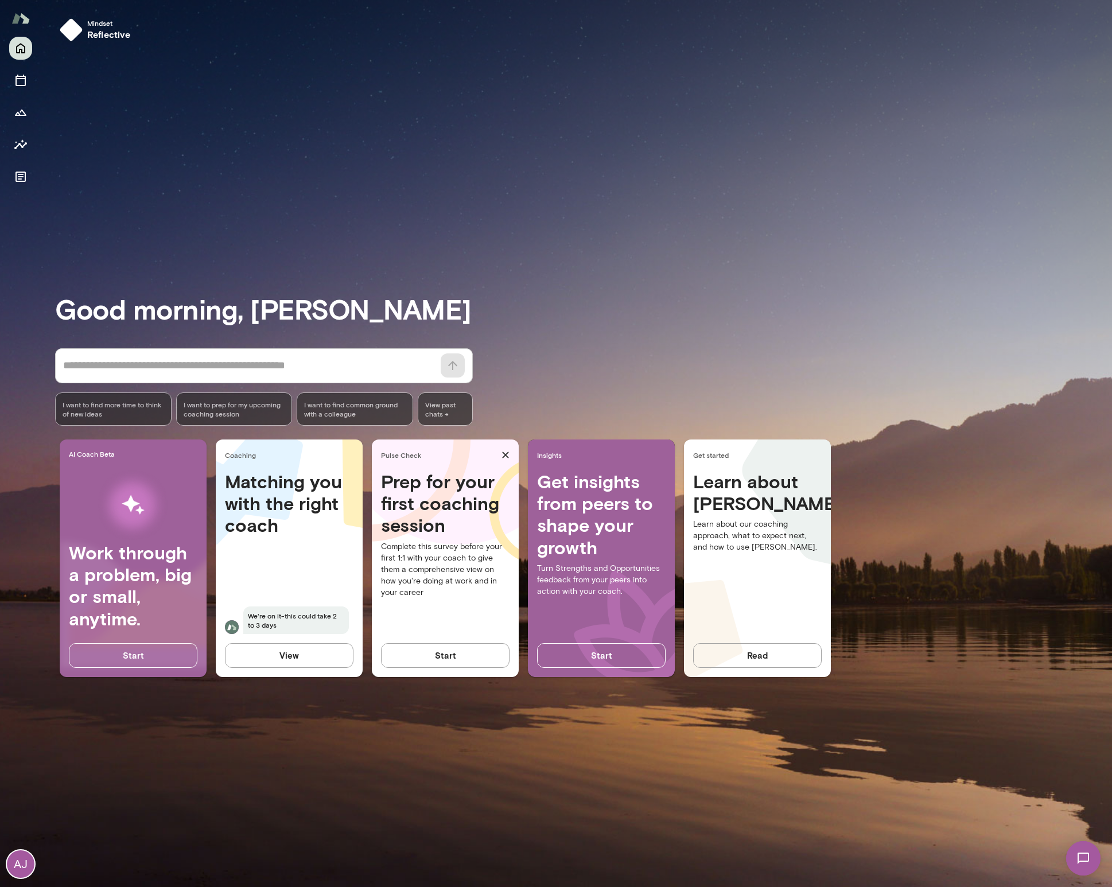
click at [652, 239] on div "Good morning, Aisha * ​ ​ I want to find more time to think of new ideas I want…" at bounding box center [583, 468] width 1057 height 809
click at [428, 511] on h4 "Prep for your first coaching session" at bounding box center [445, 503] width 129 height 66
click at [770, 662] on button "Read" at bounding box center [757, 655] width 129 height 24
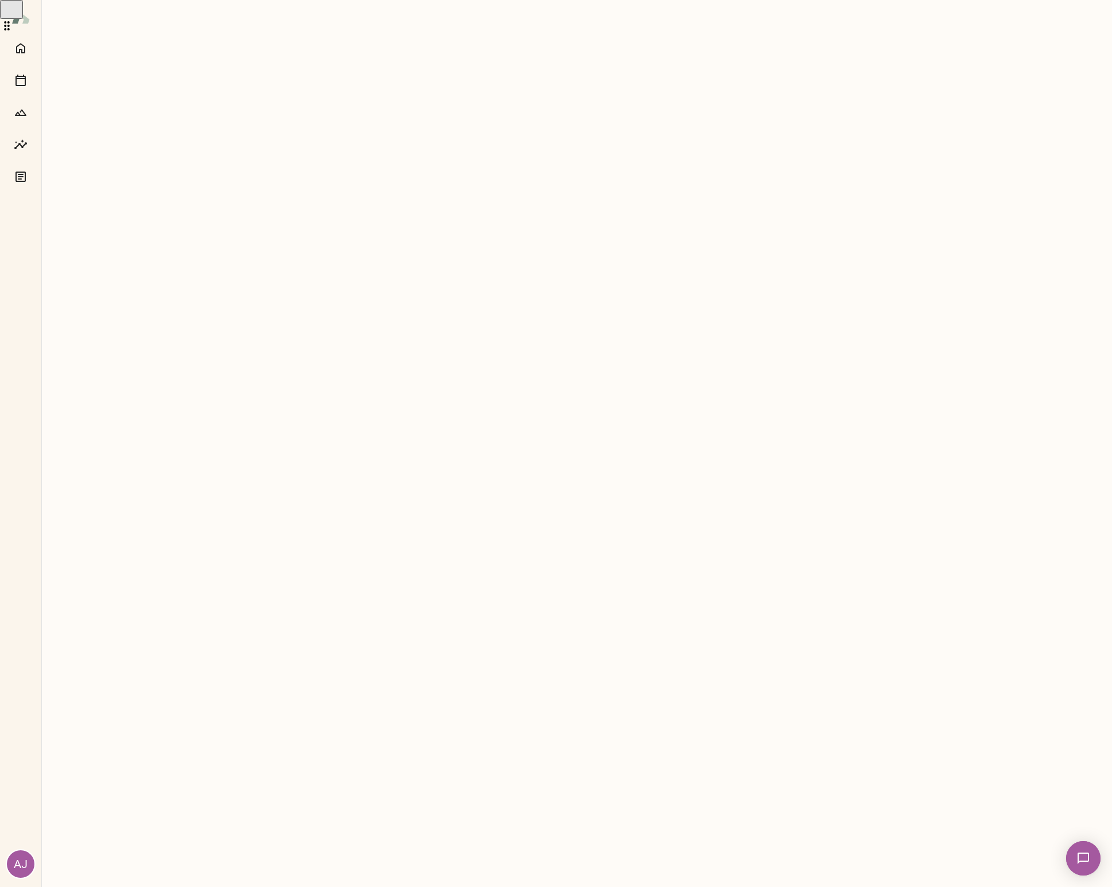
click at [28, 14] on img at bounding box center [20, 18] width 18 height 22
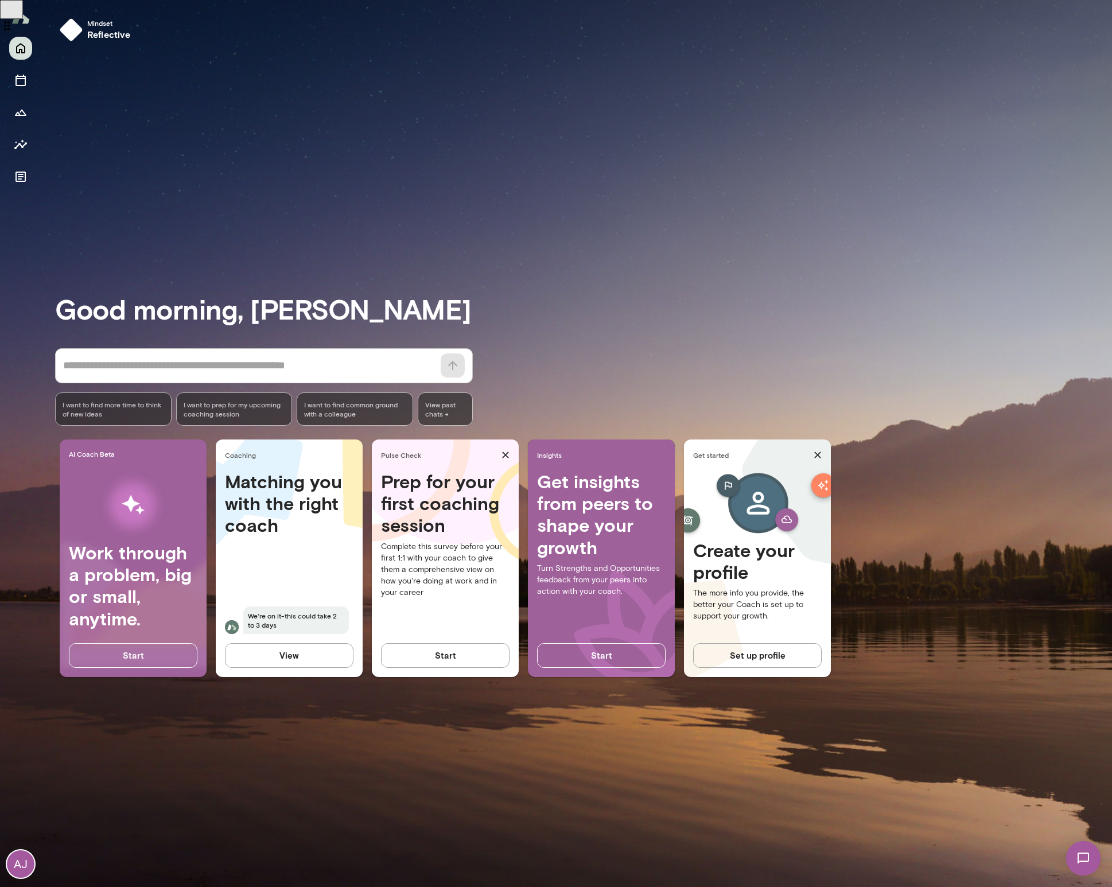
click at [11, 167] on div at bounding box center [20, 112] width 23 height 151
click at [15, 173] on icon "Documents" at bounding box center [20, 177] width 10 height 10
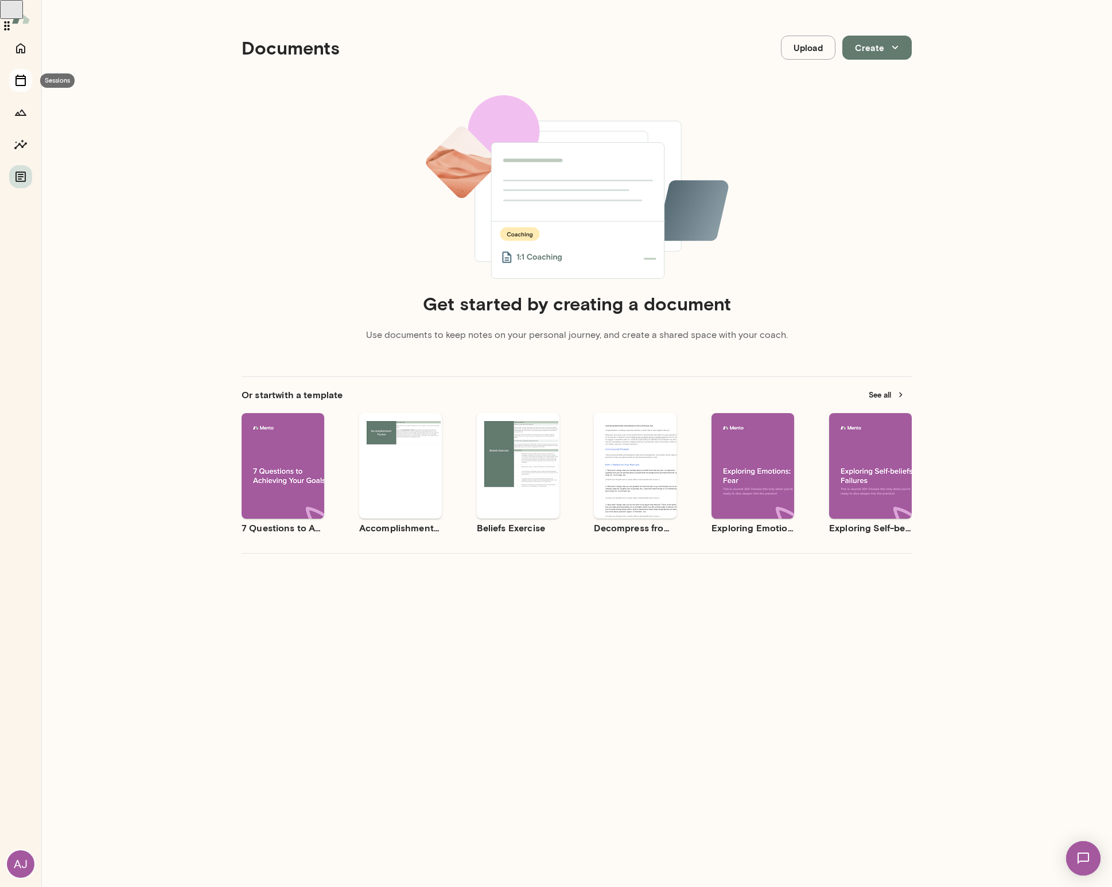
click at [18, 82] on icon "Sessions" at bounding box center [21, 80] width 14 height 14
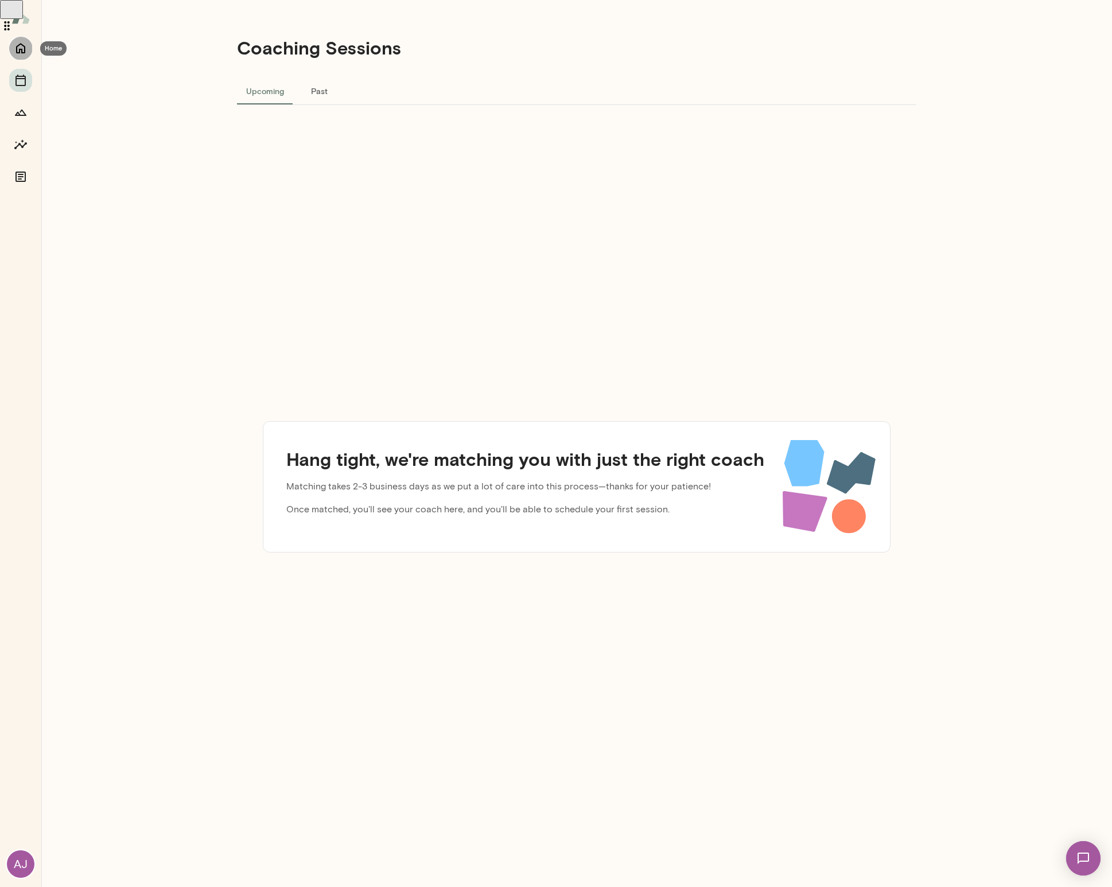
click at [23, 53] on icon "Home" at bounding box center [20, 49] width 9 height 10
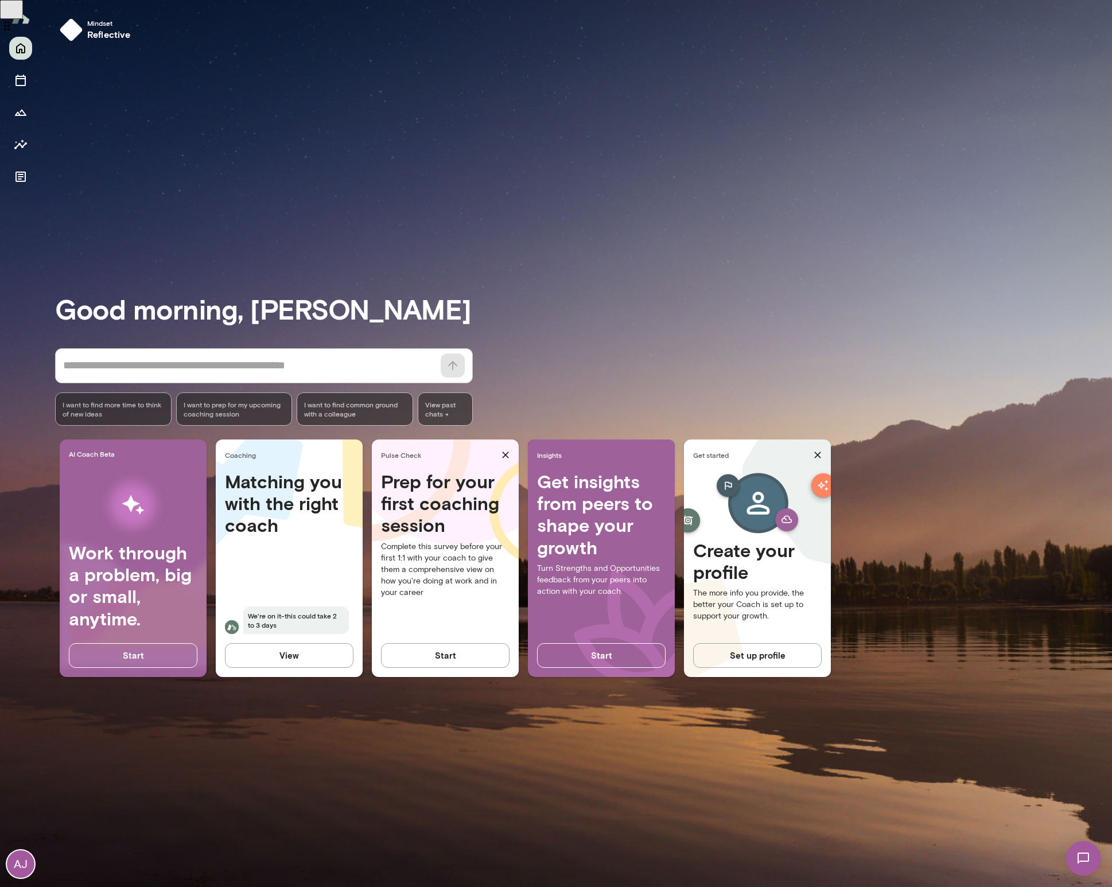
click at [264, 668] on div "View" at bounding box center [289, 659] width 147 height 33
click at [267, 657] on button "View" at bounding box center [289, 655] width 129 height 24
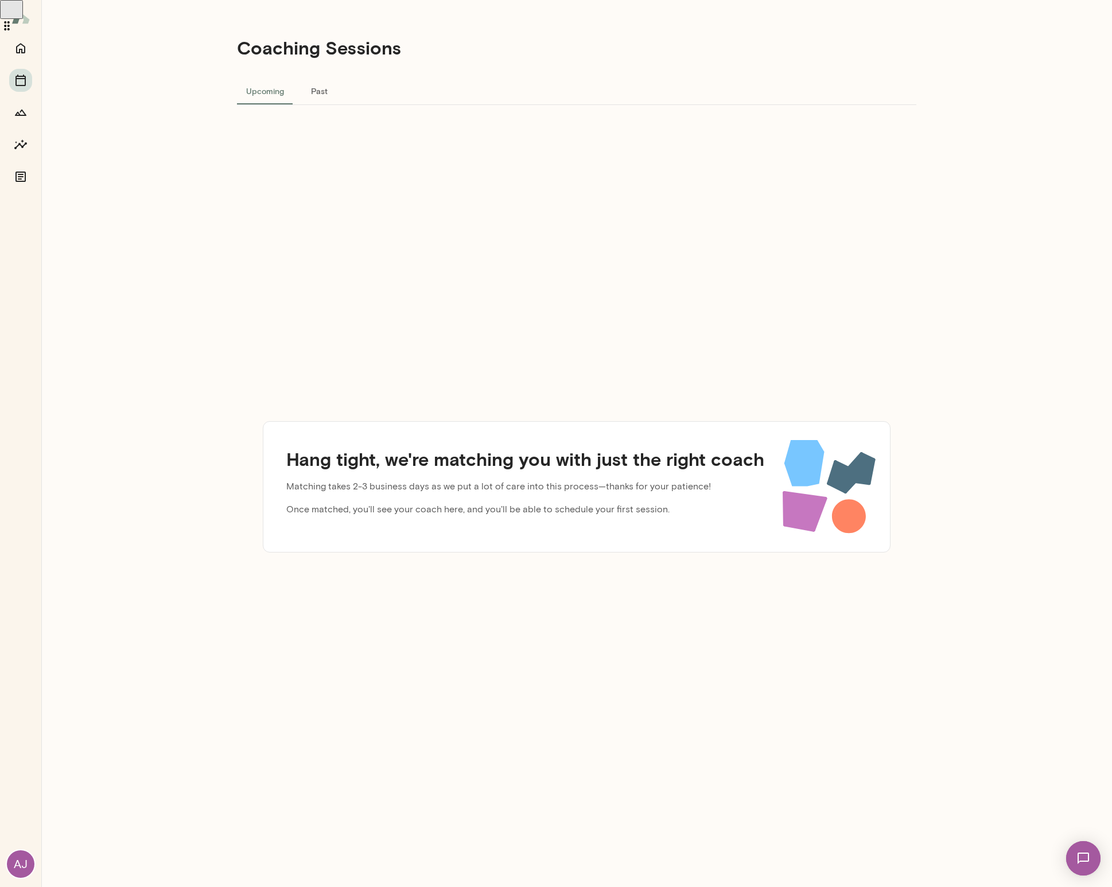
click at [517, 524] on div "Hang tight, we're matching you with just the right coach Matching takes 2-3 bus…" at bounding box center [525, 486] width 496 height 77
drag, startPoint x: 407, startPoint y: 288, endPoint x: 248, endPoint y: 46, distance: 289.9
click at [405, 270] on div "Hang tight, we're matching you with just the right coach Matching takes 2-3 bus…" at bounding box center [576, 487] width 679 height 764
click at [30, 46] on button "Home" at bounding box center [20, 48] width 23 height 23
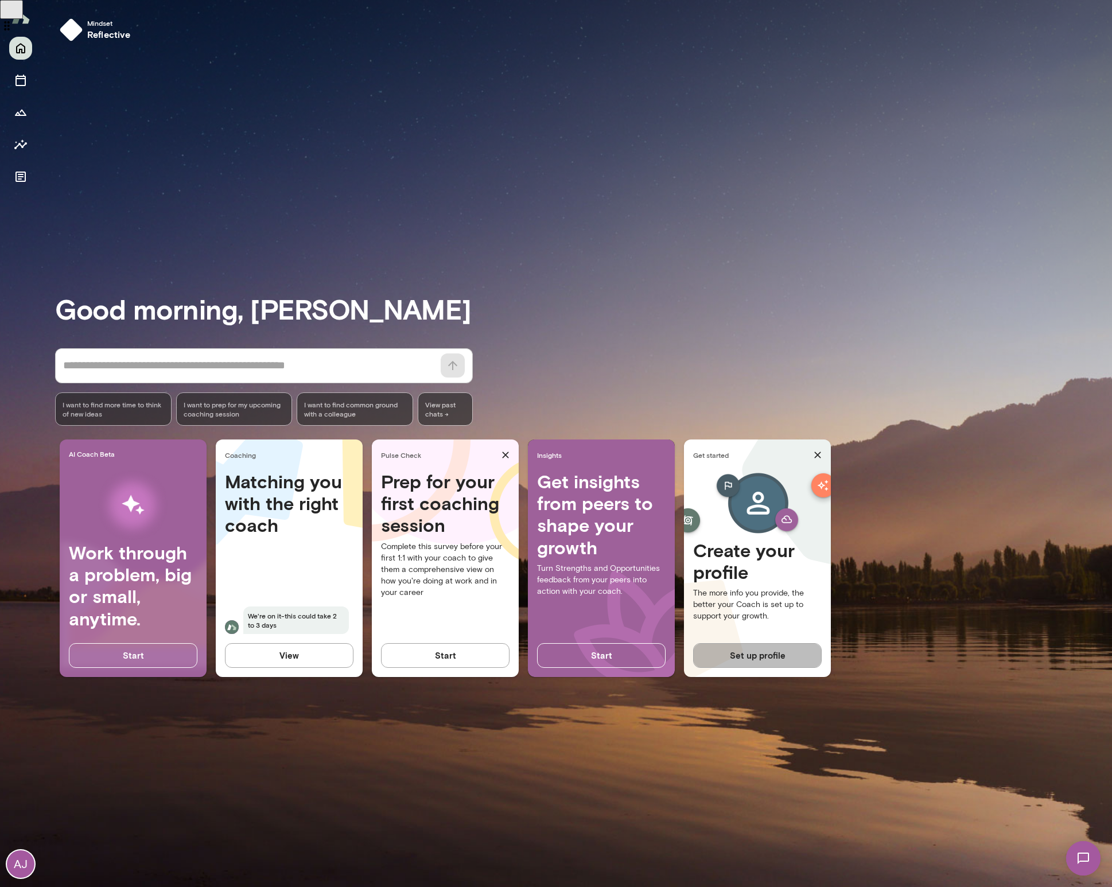
click at [745, 654] on button "Set up profile" at bounding box center [757, 655] width 129 height 24
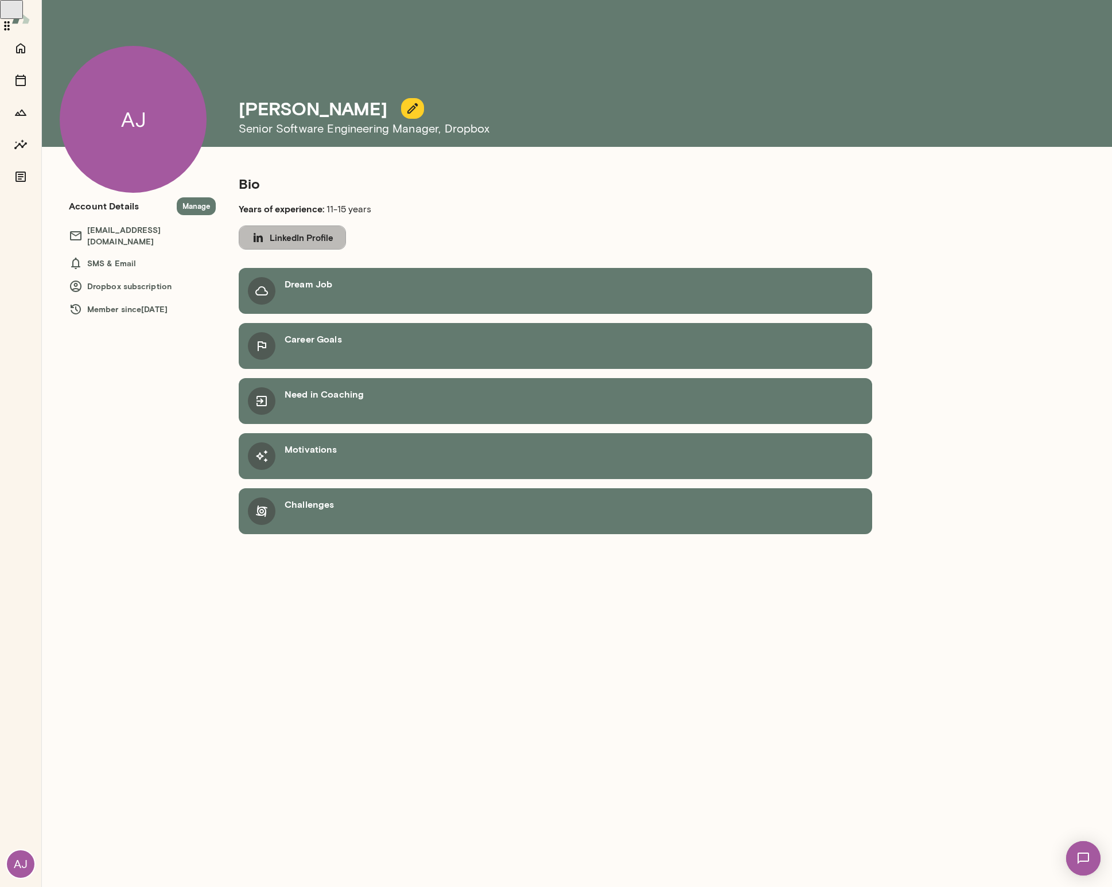
click at [281, 238] on button "LinkedIn Profile" at bounding box center [292, 237] width 107 height 24
click at [137, 153] on div "AJ" at bounding box center [133, 119] width 147 height 147
click at [406, 102] on icon "button" at bounding box center [413, 109] width 14 height 14
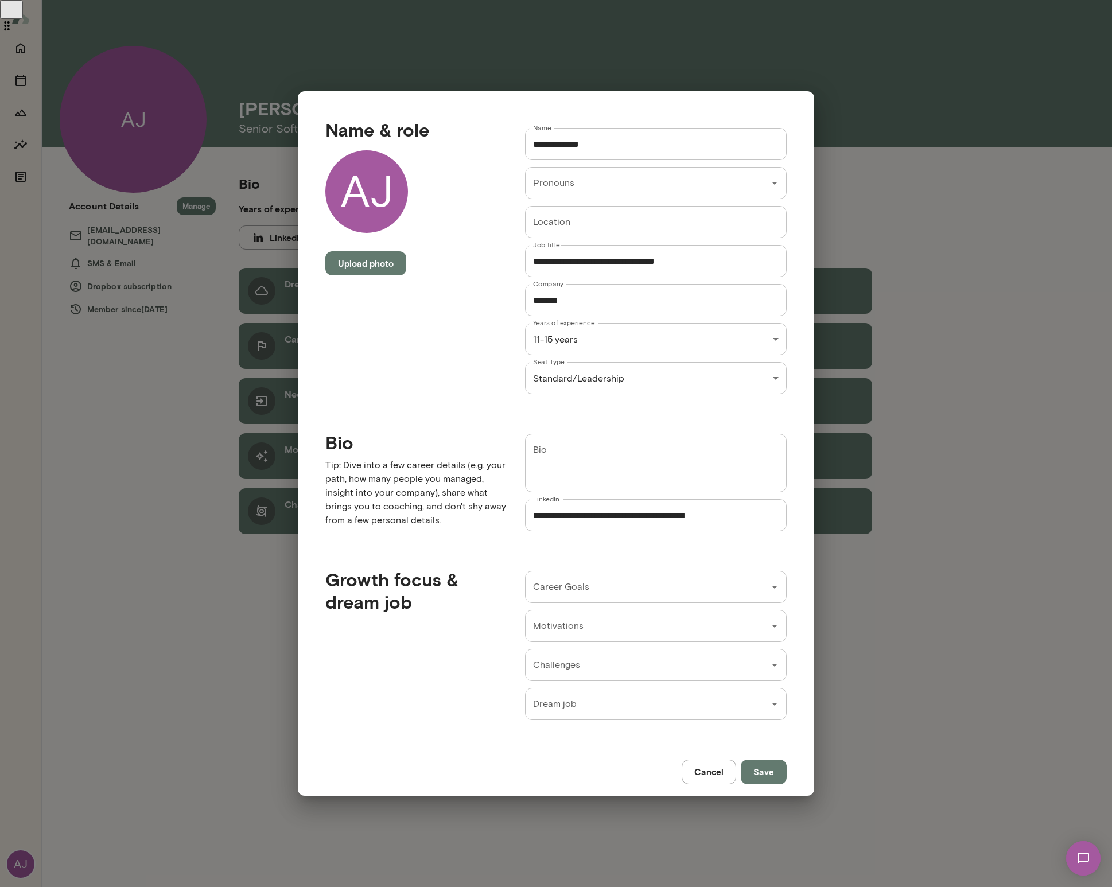
click at [358, 239] on div "Name & role AJ Upload photo" at bounding box center [407, 247] width 200 height 294
click at [359, 255] on button "Upload photo" at bounding box center [365, 263] width 81 height 24
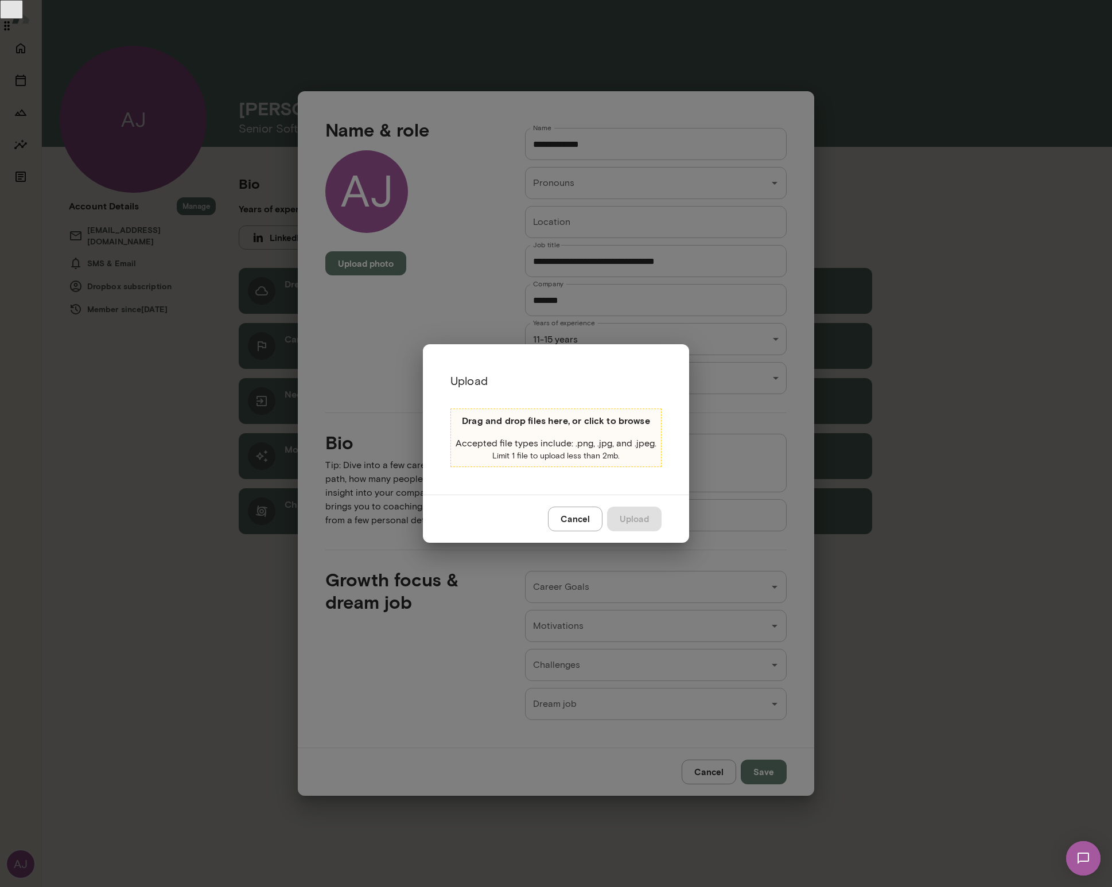
click at [535, 442] on p "Accepted file types include: .png, .jpg, and .jpeg." at bounding box center [556, 444] width 201 height 14
type input "**********"
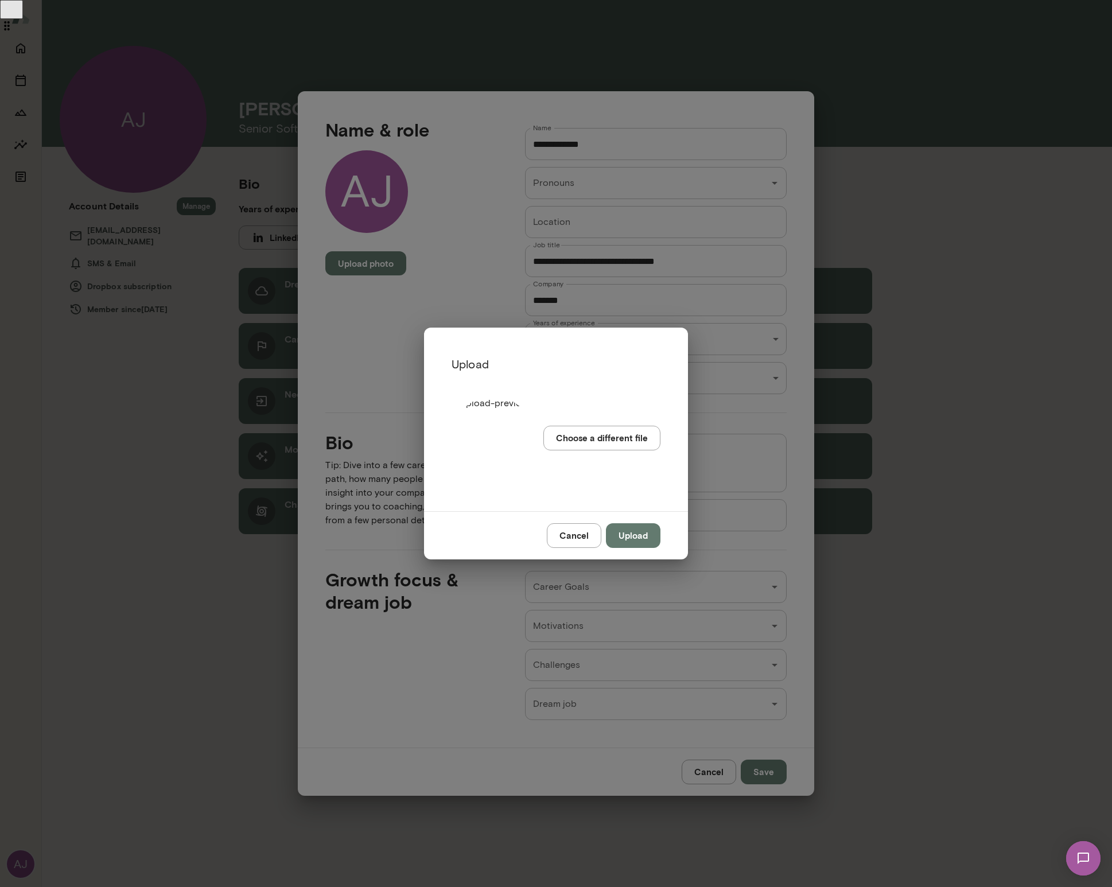
click at [639, 538] on button "Upload" at bounding box center [633, 535] width 55 height 24
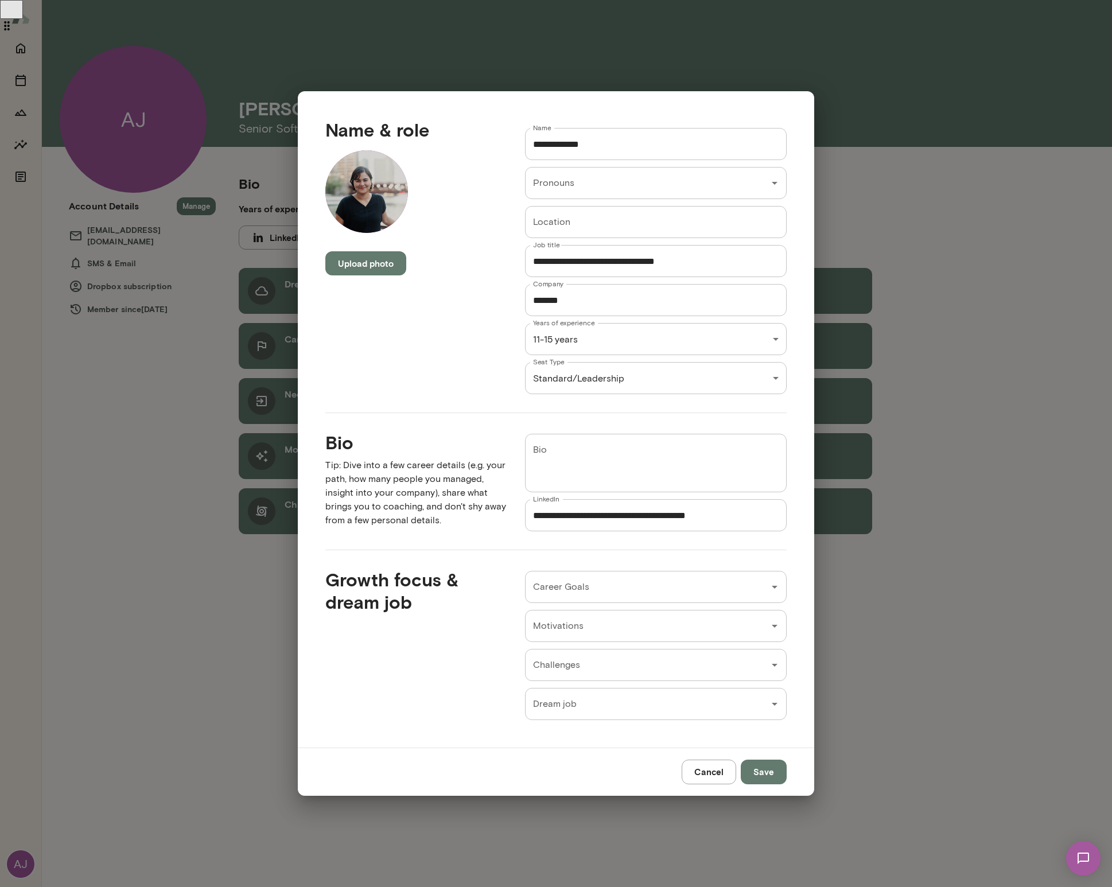
click at [601, 488] on div "* Bio" at bounding box center [656, 463] width 262 height 59
click at [773, 770] on button "Save" at bounding box center [764, 772] width 46 height 24
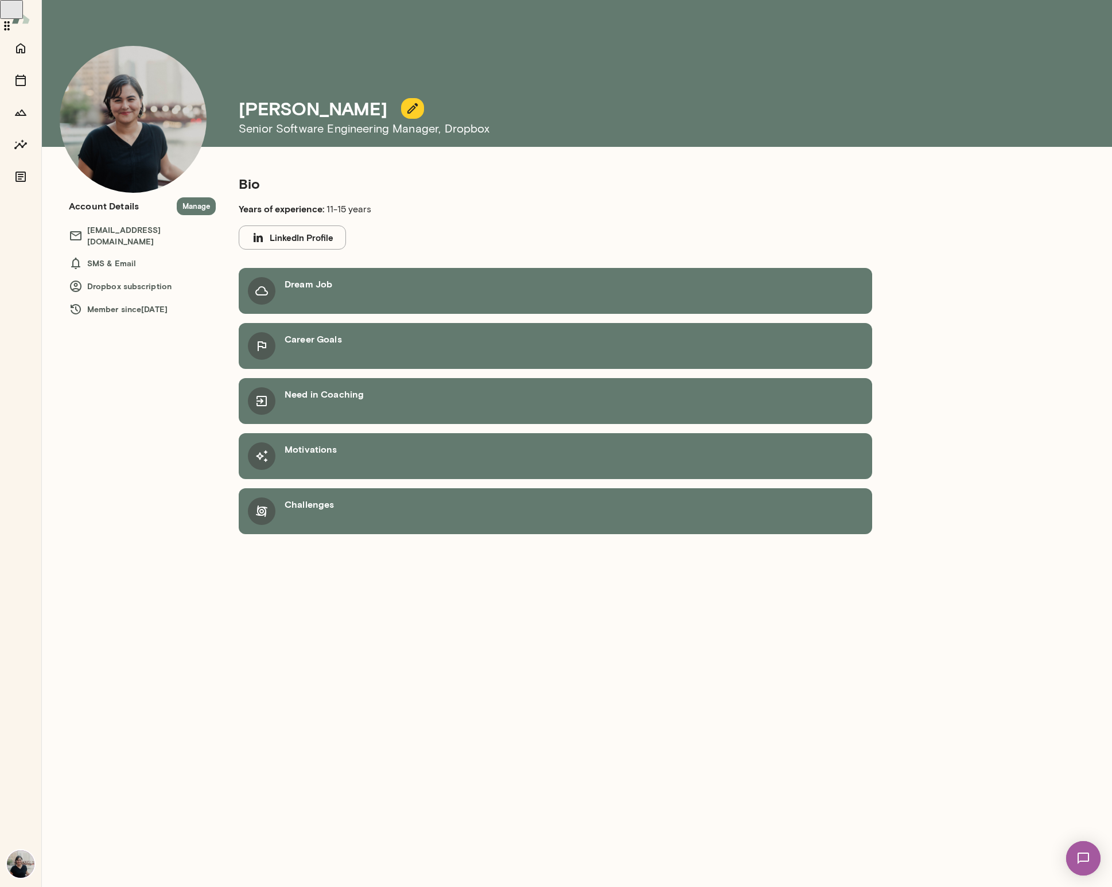
click at [353, 284] on div "Dream Job" at bounding box center [555, 291] width 633 height 46
drag, startPoint x: 115, startPoint y: 407, endPoint x: 85, endPoint y: 346, distance: 68.3
click at [116, 406] on div "Bio Years of experience: 11-15 years LinkedIn Profile Dream Job Career Goals Ne…" at bounding box center [481, 526] width 881 height 722
